Goal: Task Accomplishment & Management: Manage account settings

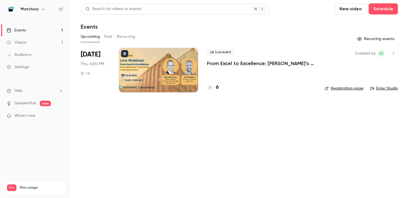
click at [167, 72] on div at bounding box center [158, 70] width 79 height 44
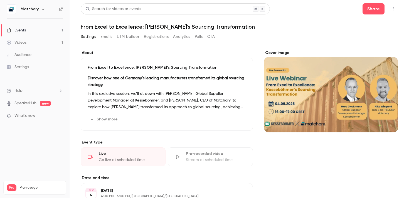
click at [128, 36] on button "UTM builder" at bounding box center [128, 36] width 23 height 9
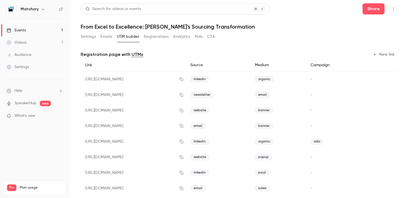
click at [147, 39] on button "Registrations" at bounding box center [156, 36] width 25 height 9
